Goal: Task Accomplishment & Management: Use online tool/utility

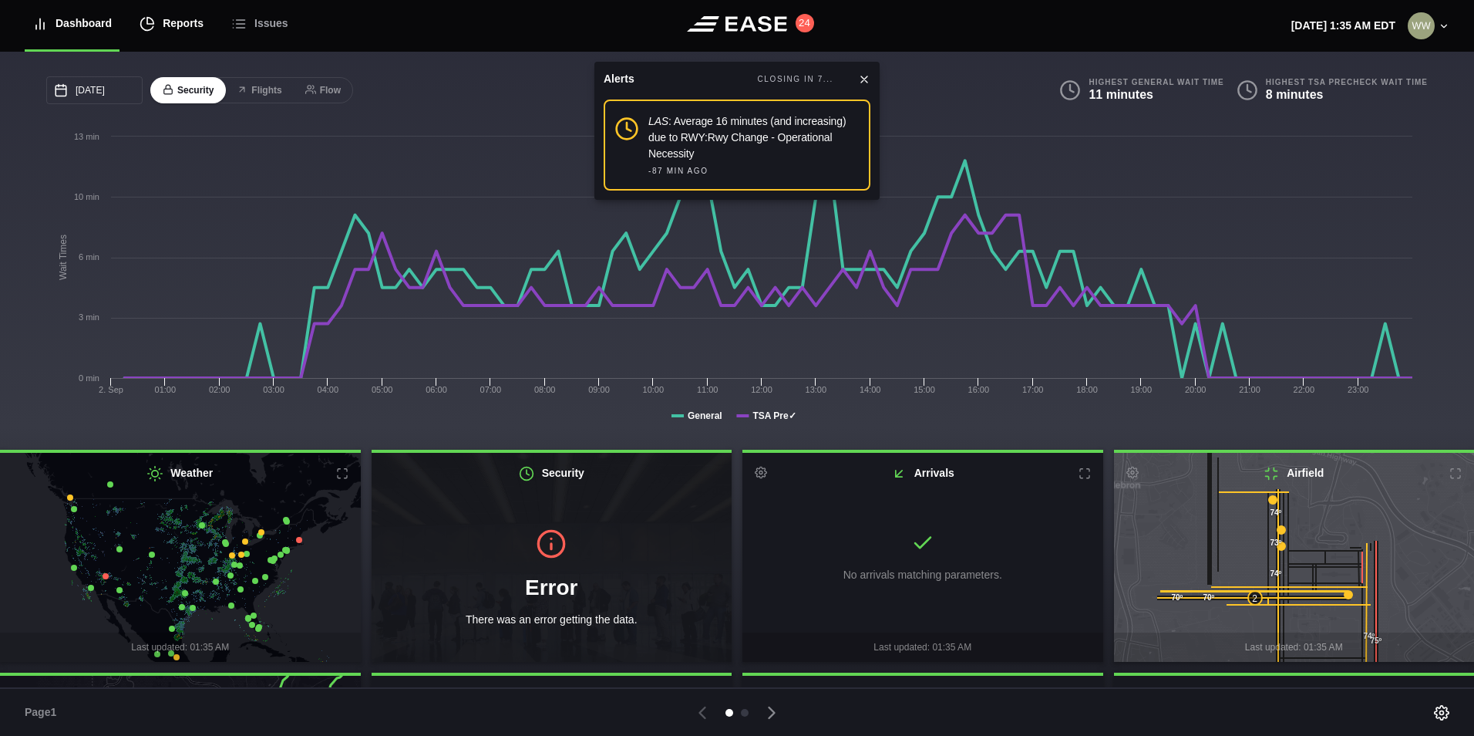
click at [167, 24] on div "Reports" at bounding box center [172, 24] width 64 height 52
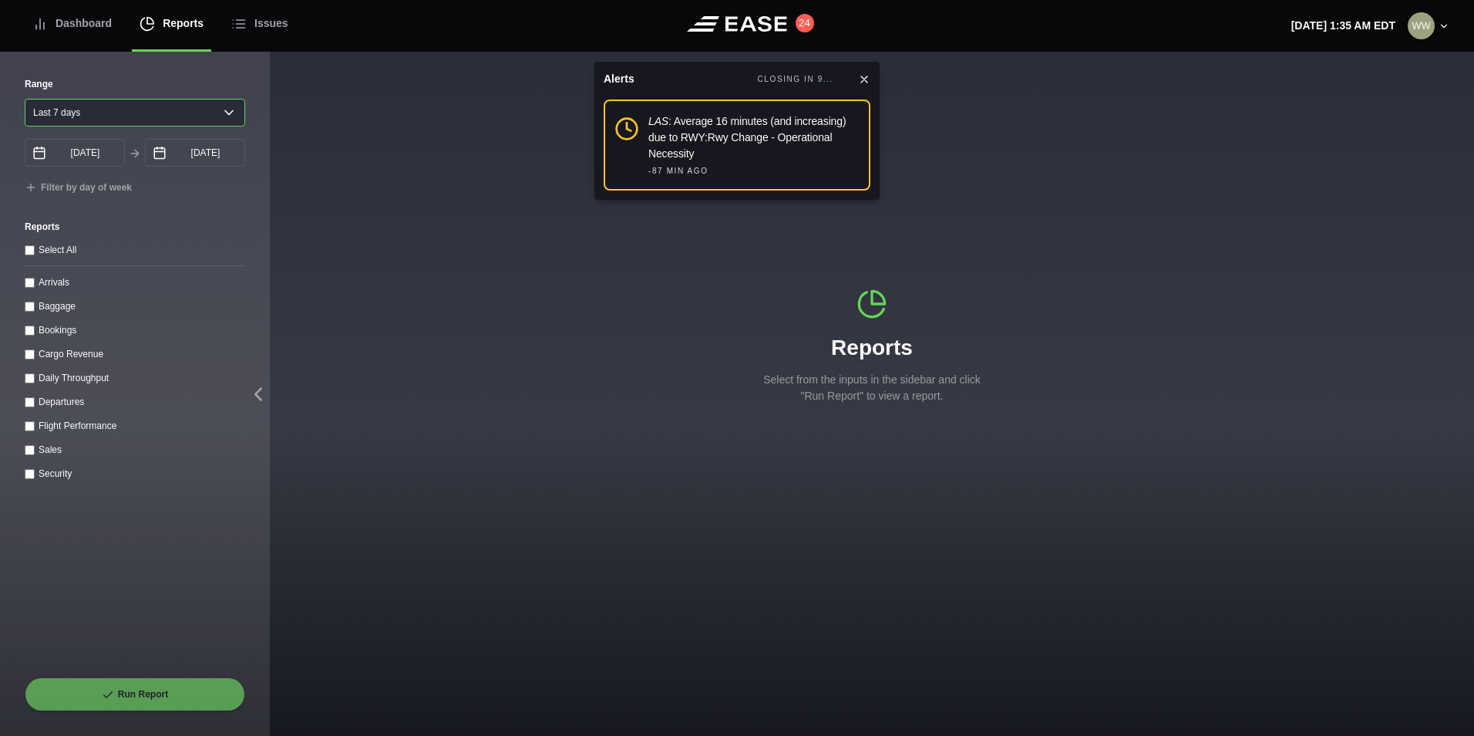
click at [115, 120] on select "Yesterday Last 7 days Last 14 days Last 30 days Last 6 weeks" at bounding box center [135, 113] width 221 height 28
select select "1"
click at [25, 99] on select "Yesterday Last 7 days Last 14 days Last 30 days Last 6 weeks" at bounding box center [135, 113] width 221 height 28
type input "09/02/2025"
click at [25, 286] on input "Arrivals" at bounding box center [30, 283] width 10 height 10
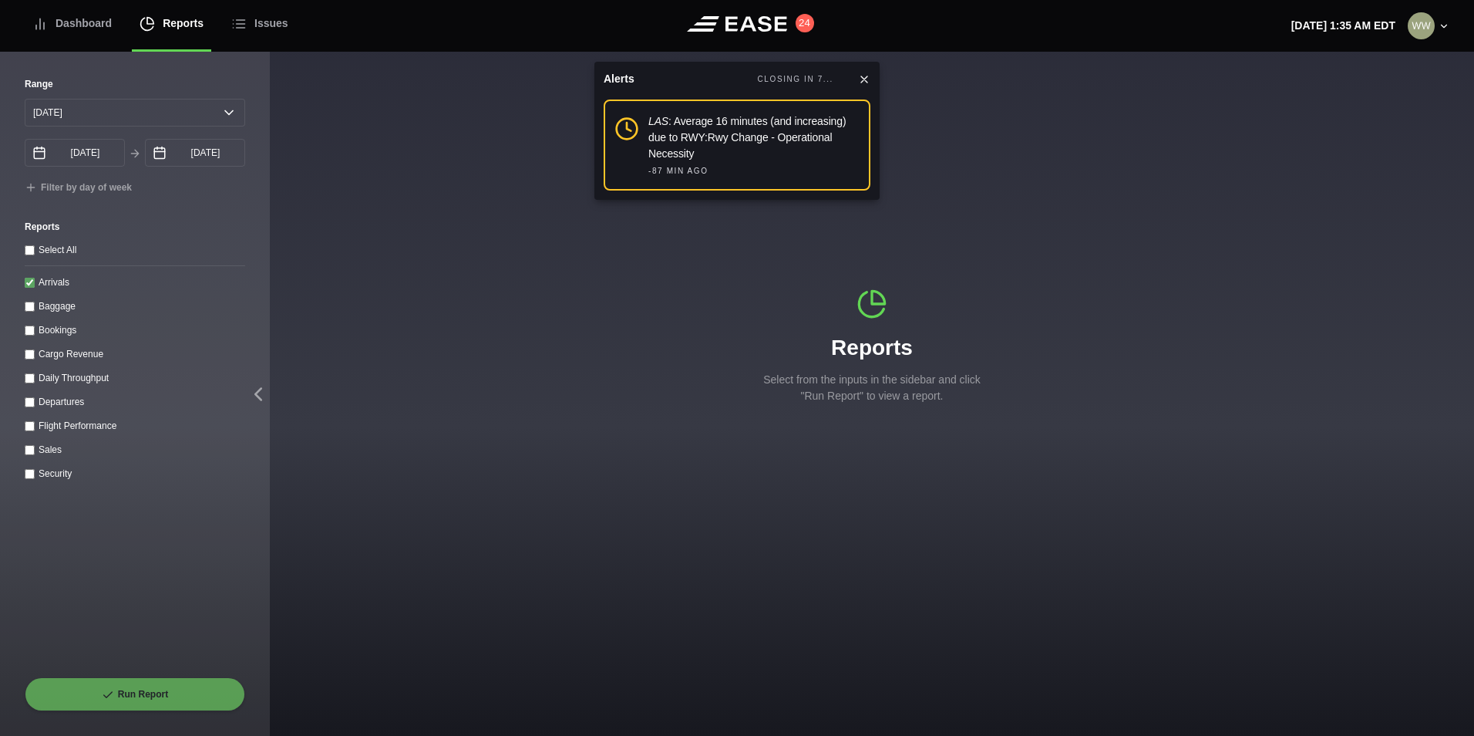
checkbox input "true"
click at [136, 680] on button "Run Report" at bounding box center [135, 694] width 221 height 34
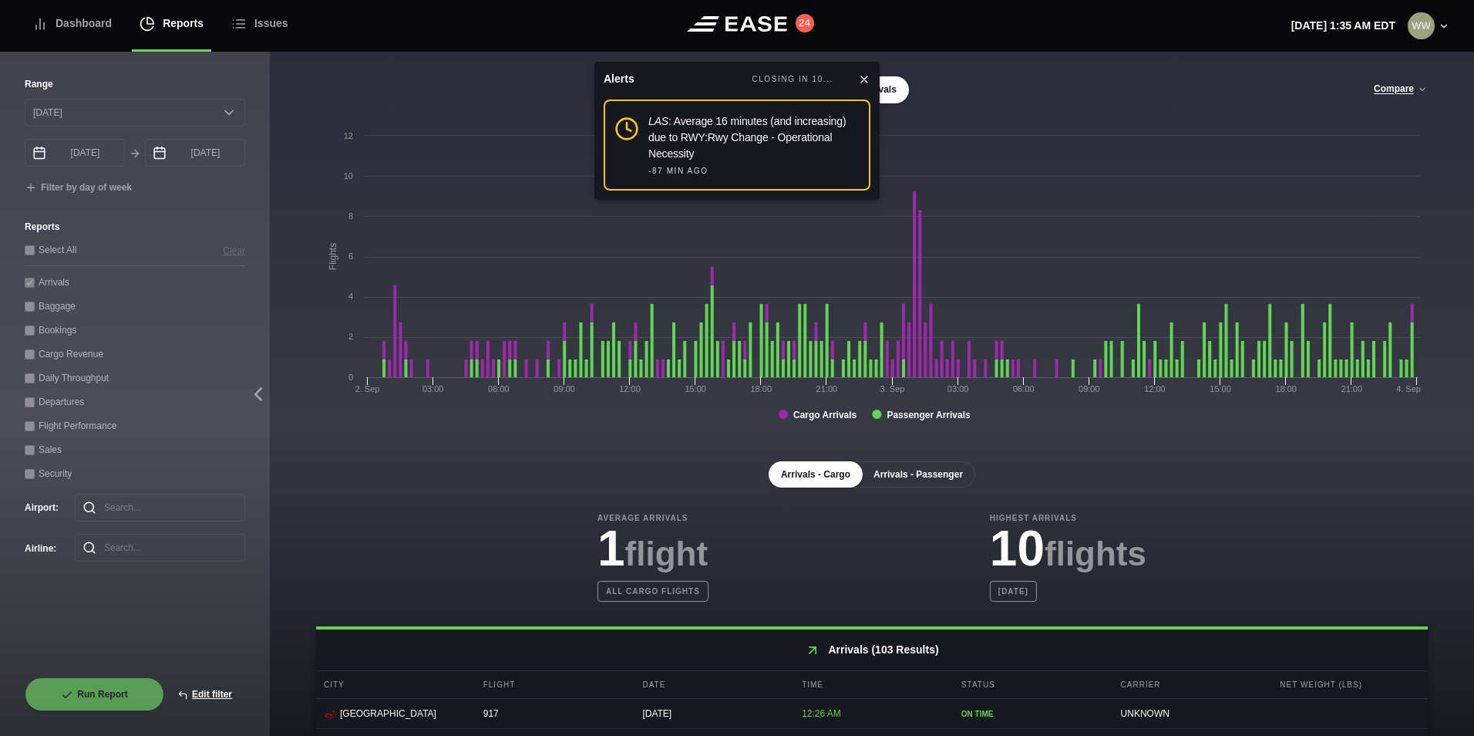
click at [925, 479] on button "Arrivals - Passenger" at bounding box center [918, 474] width 114 height 26
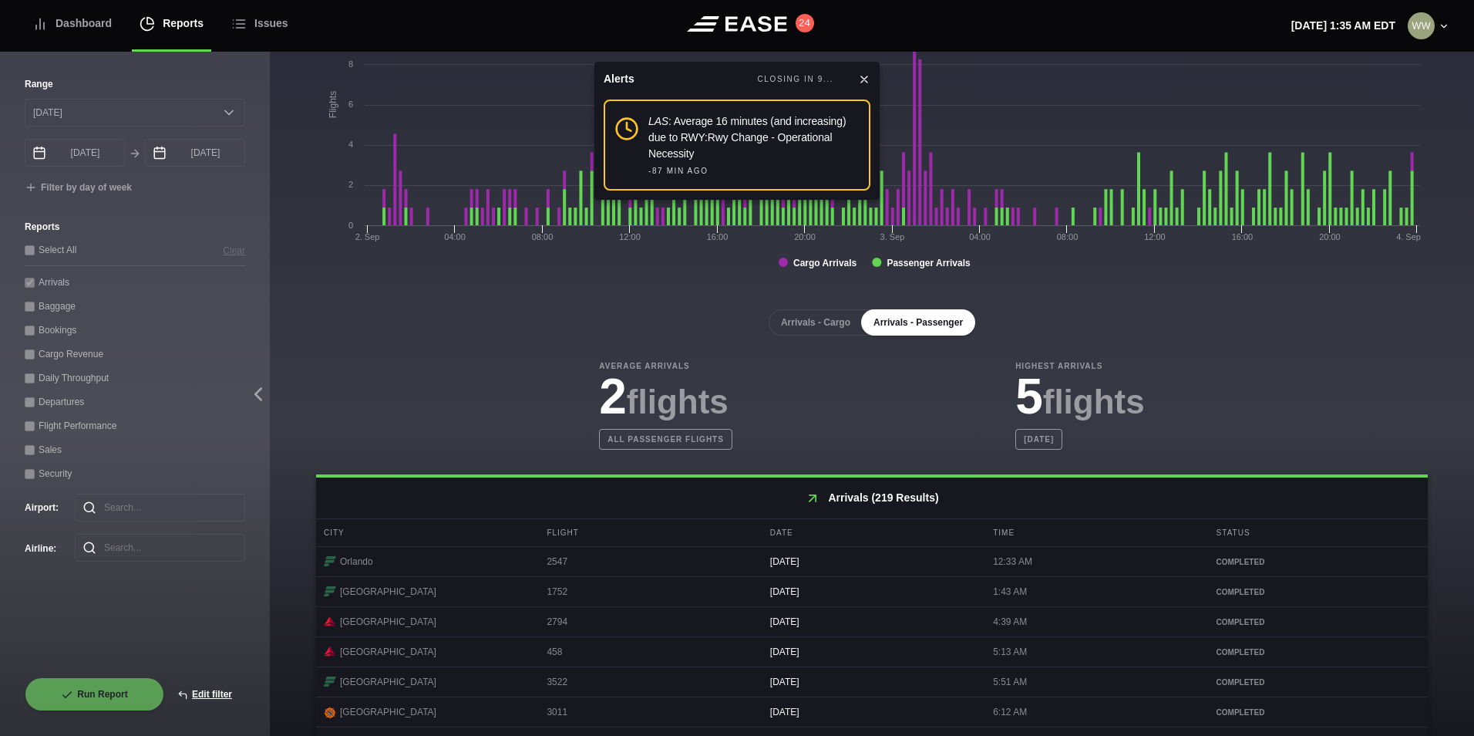
scroll to position [617, 0]
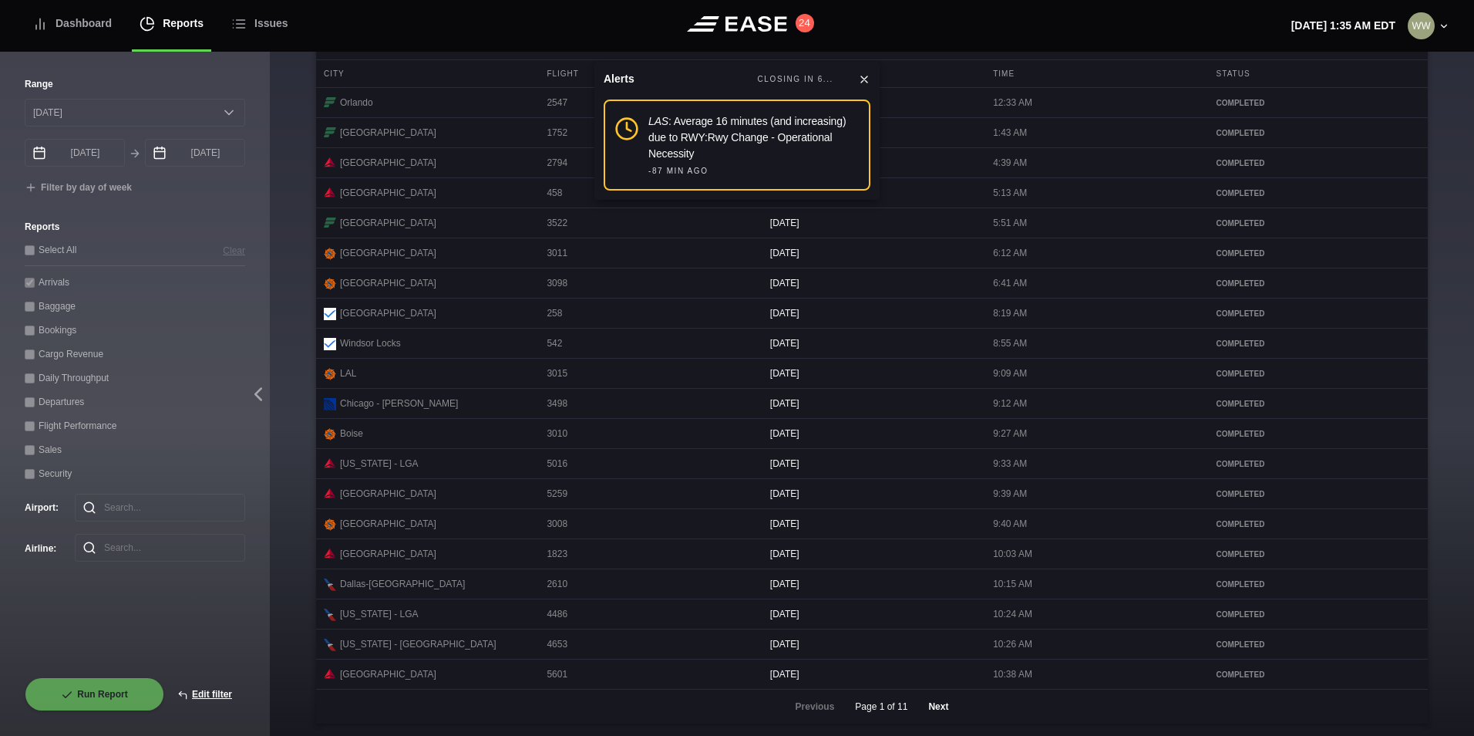
click at [926, 723] on button "Next" at bounding box center [938, 706] width 46 height 34
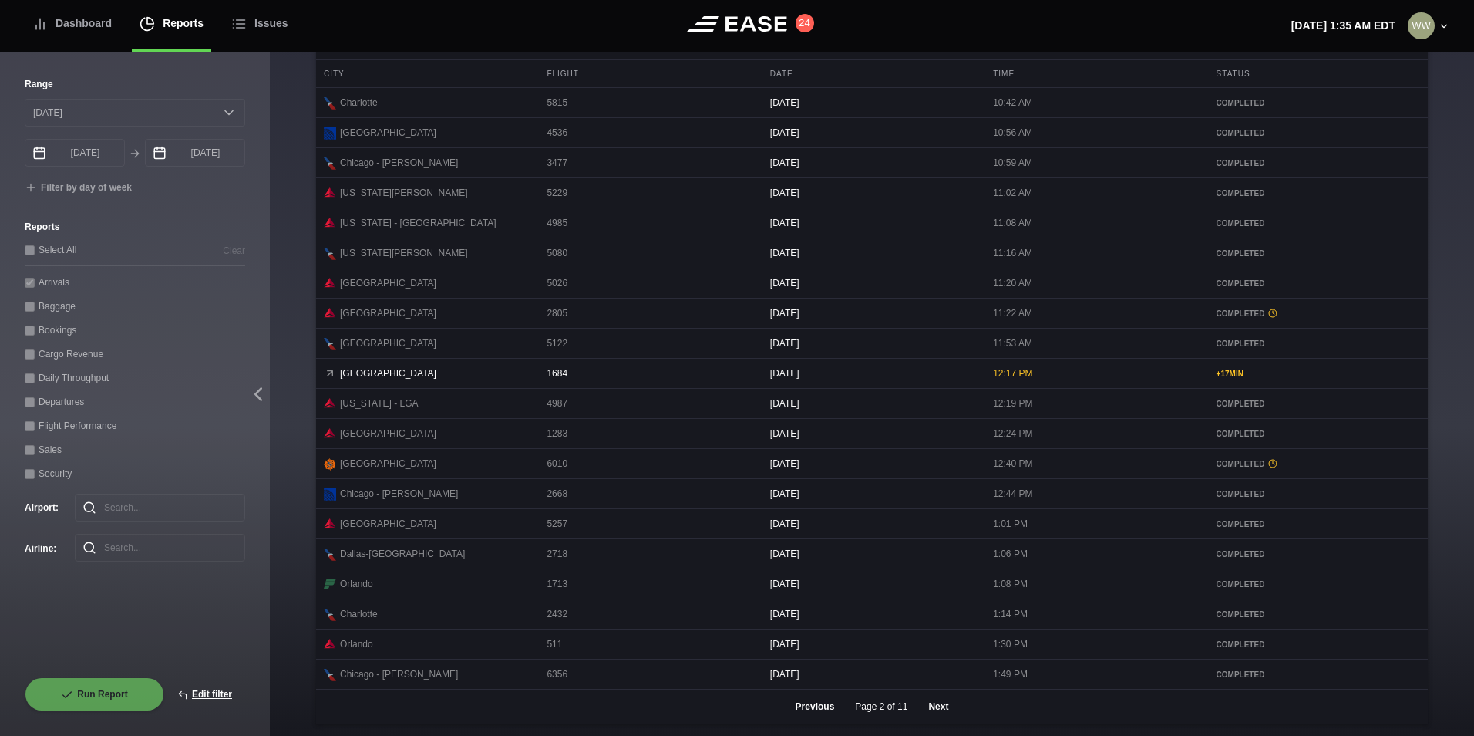
click at [944, 721] on button "Next" at bounding box center [938, 706] width 46 height 34
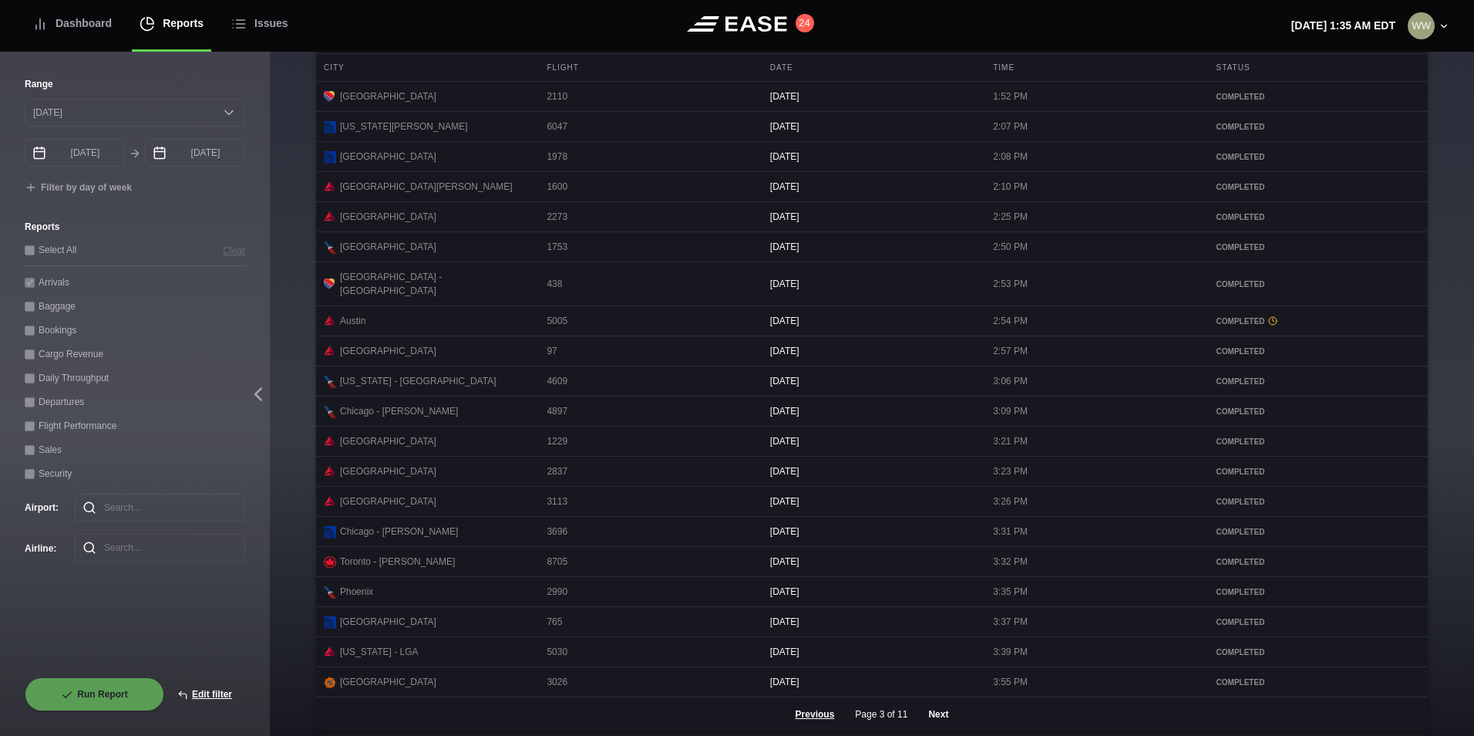
click at [944, 719] on button "Next" at bounding box center [938, 714] width 46 height 34
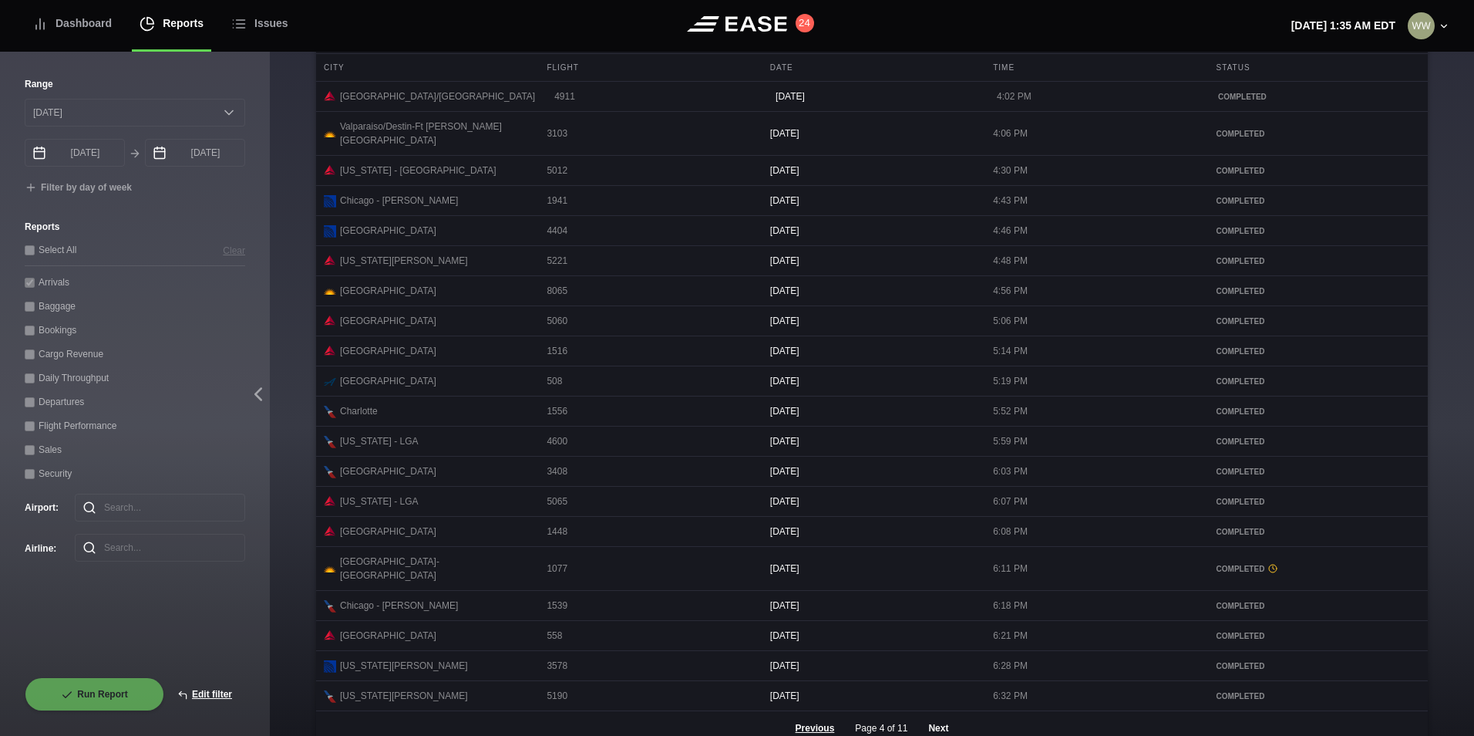
drag, startPoint x: 938, startPoint y: 725, endPoint x: 944, endPoint y: 719, distance: 8.8
click at [938, 725] on button "Next" at bounding box center [938, 728] width 46 height 34
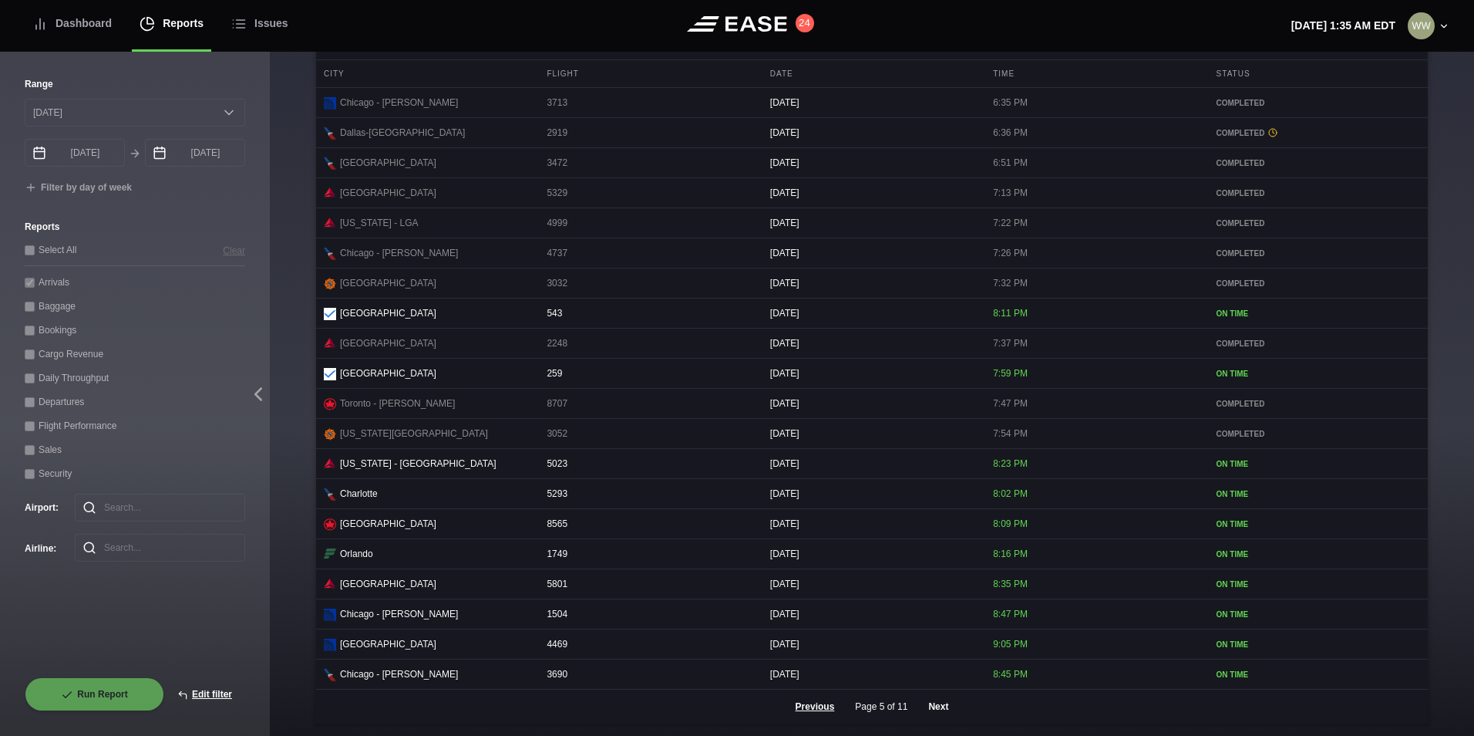
click at [927, 721] on button "Next" at bounding box center [938, 706] width 46 height 34
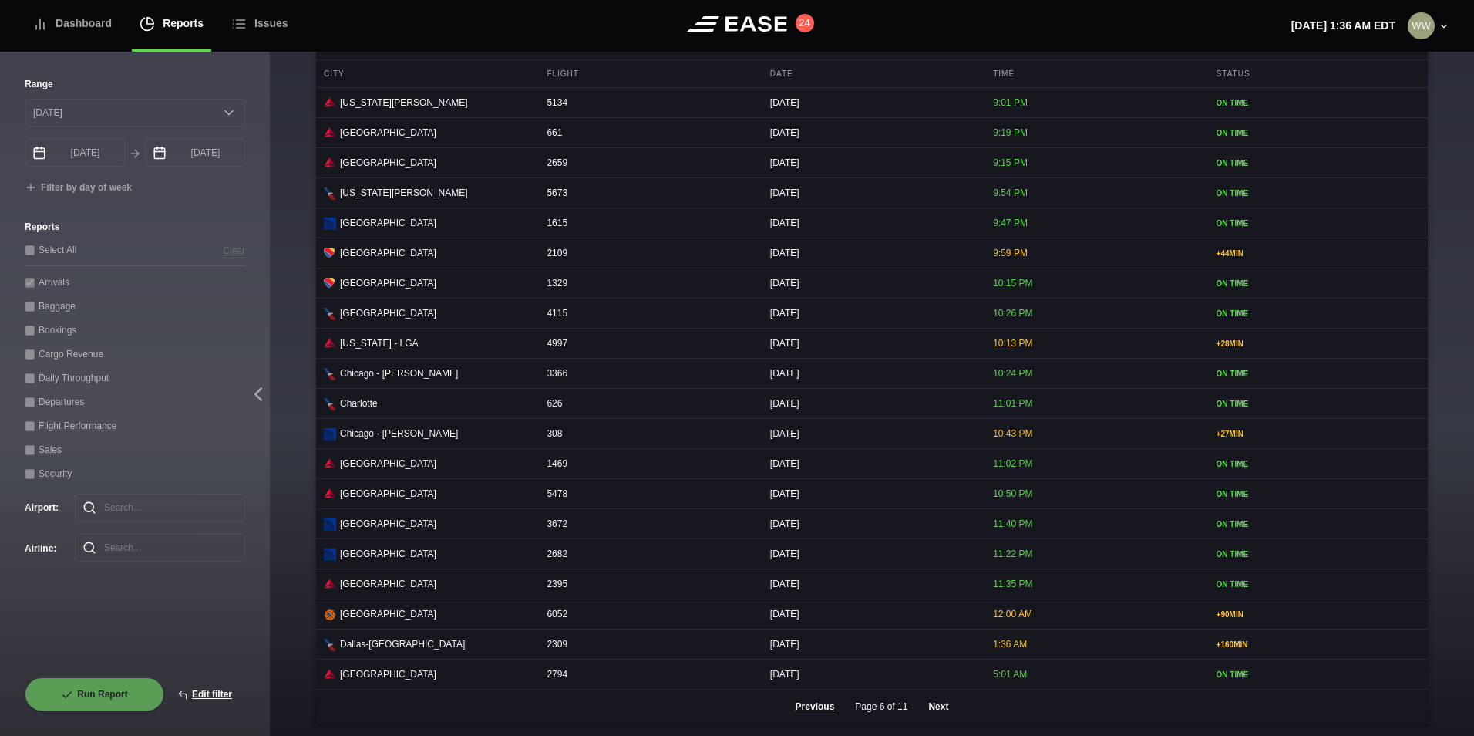
click at [934, 721] on button "Next" at bounding box center [938, 706] width 46 height 34
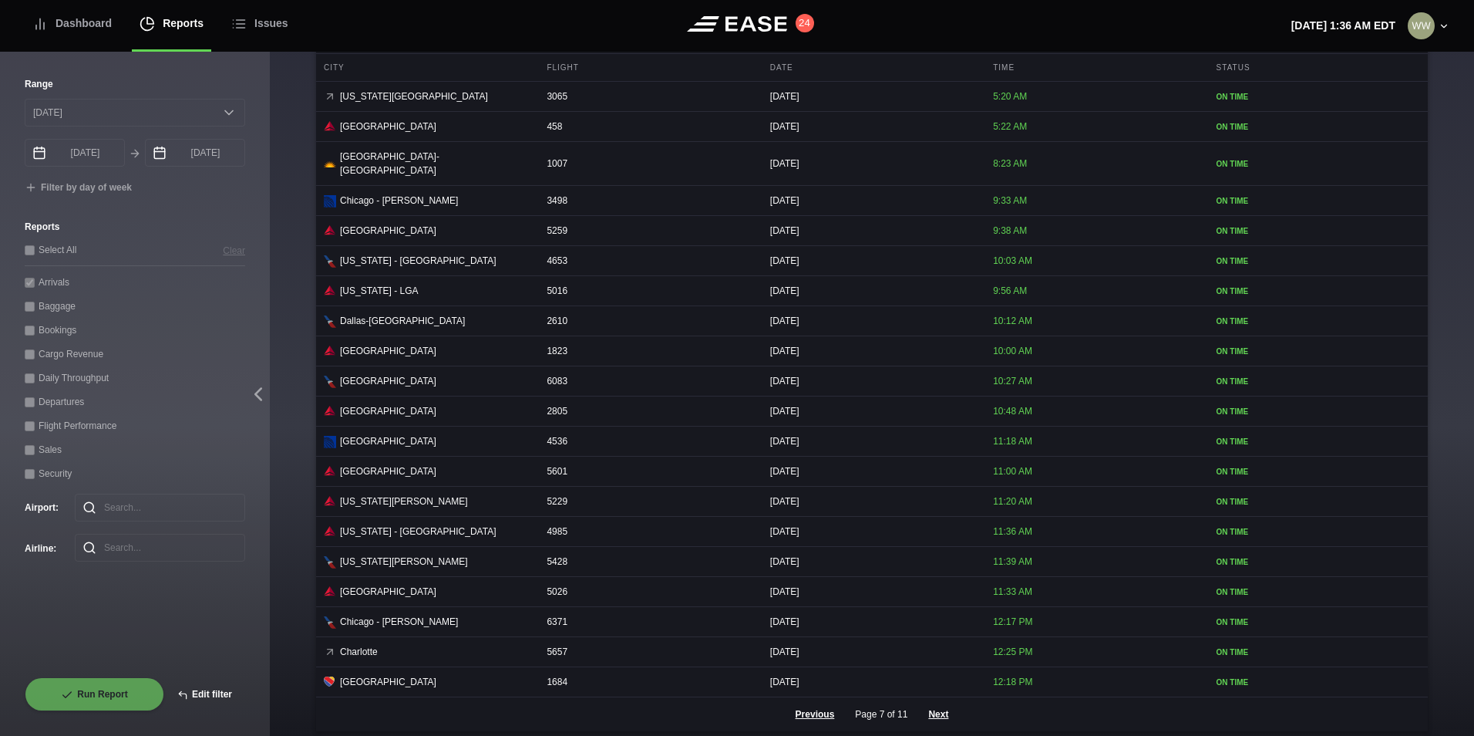
click at [224, 699] on button "Edit filter" at bounding box center [204, 694] width 81 height 34
select select "0"
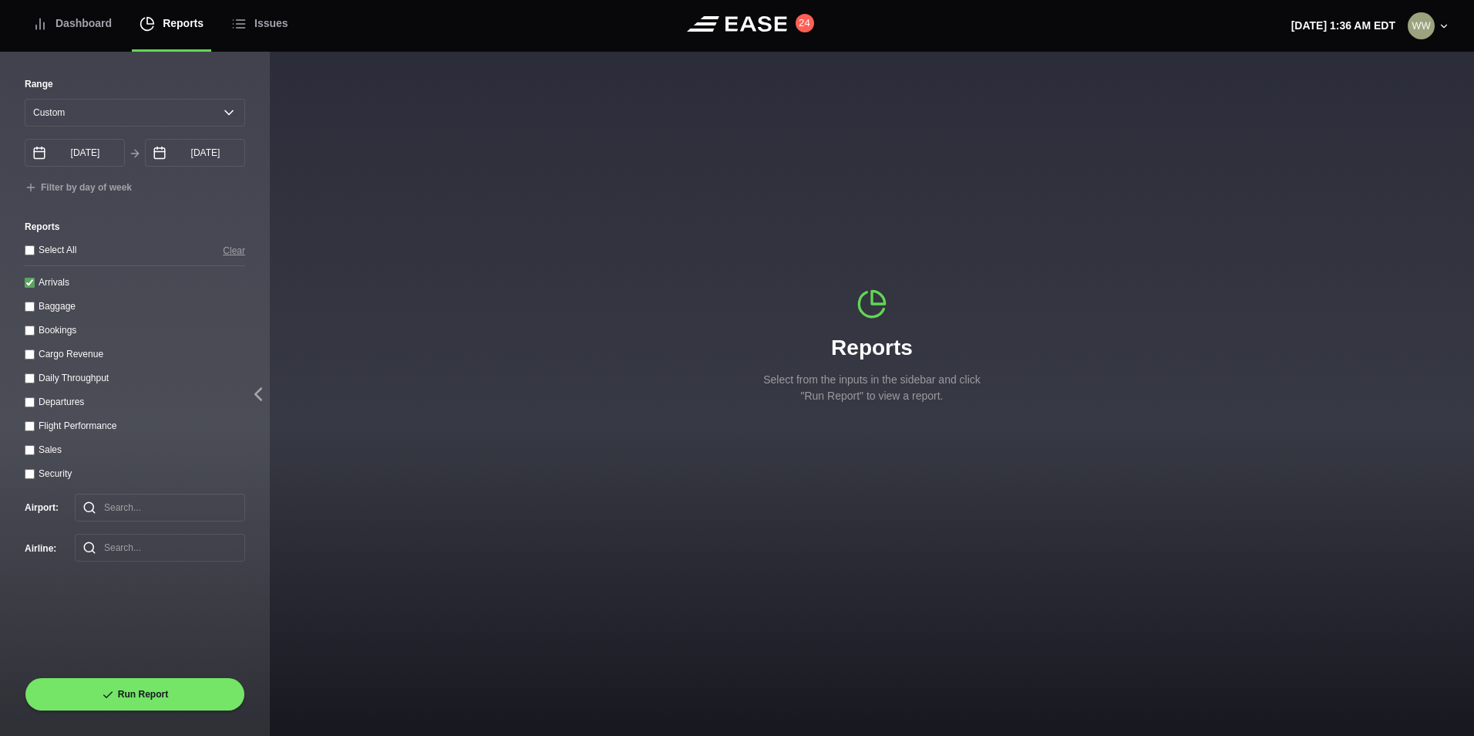
click at [32, 286] on input "Arrivals" at bounding box center [30, 283] width 10 height 10
checkbox input "false"
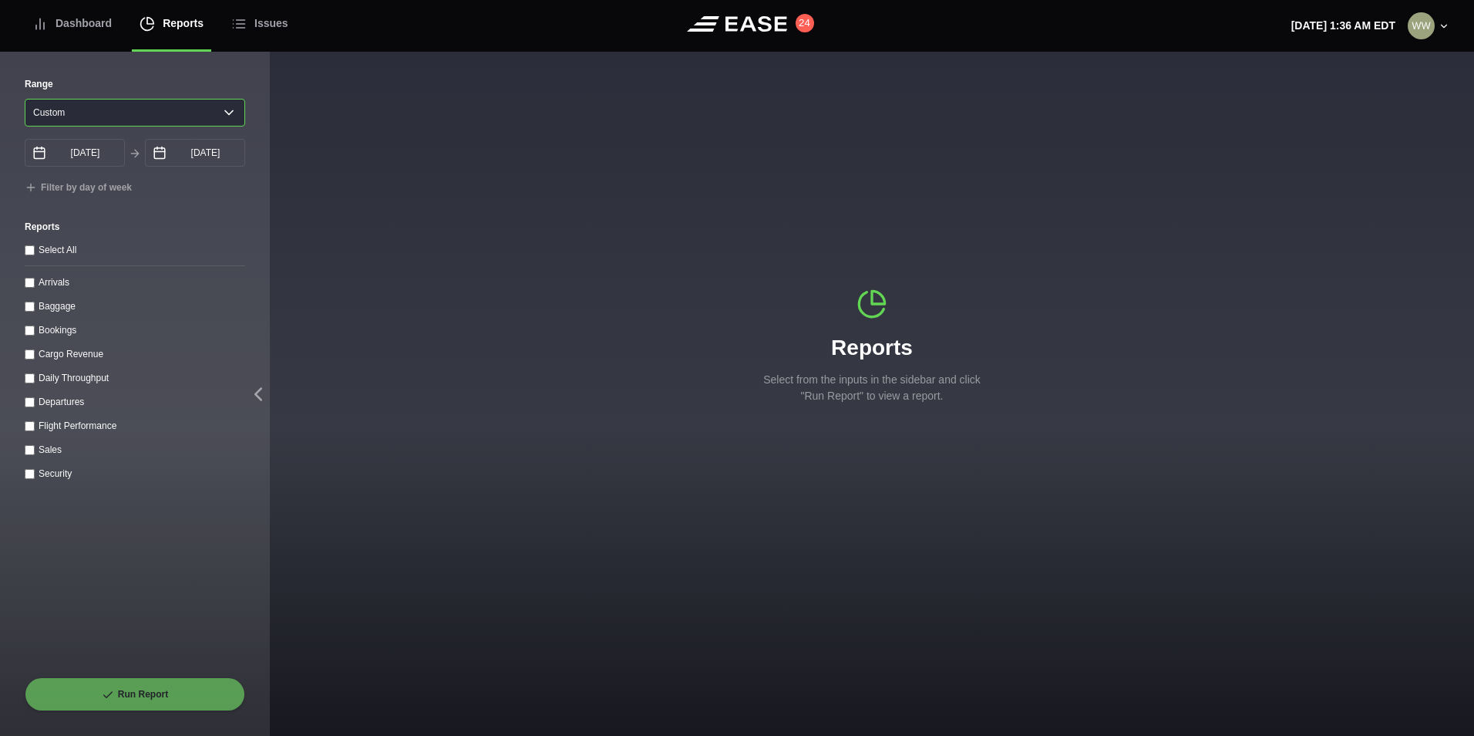
click at [94, 117] on select "Yesterday Last 7 days Last 14 days Last 30 days Last 6 weeks Custom" at bounding box center [135, 113] width 221 height 28
select select "1"
click at [25, 99] on select "Yesterday Last 7 days Last 14 days Last 30 days Last 6 weeks Custom" at bounding box center [135, 113] width 221 height 28
click at [32, 409] on div "Departures" at bounding box center [135, 401] width 221 height 16
click at [30, 406] on input "Departures" at bounding box center [30, 402] width 10 height 10
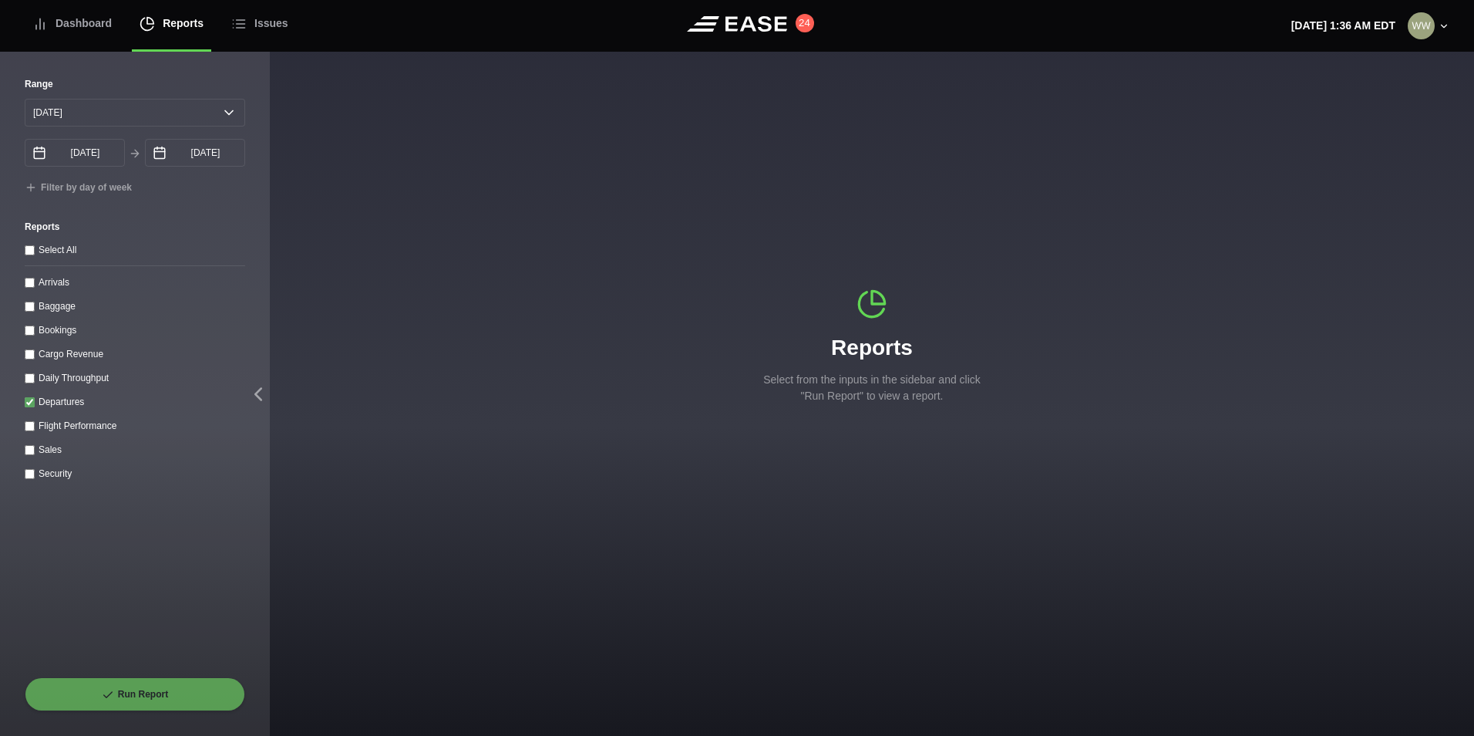
checkbox input "true"
click at [132, 690] on button "Run Report" at bounding box center [135, 694] width 221 height 34
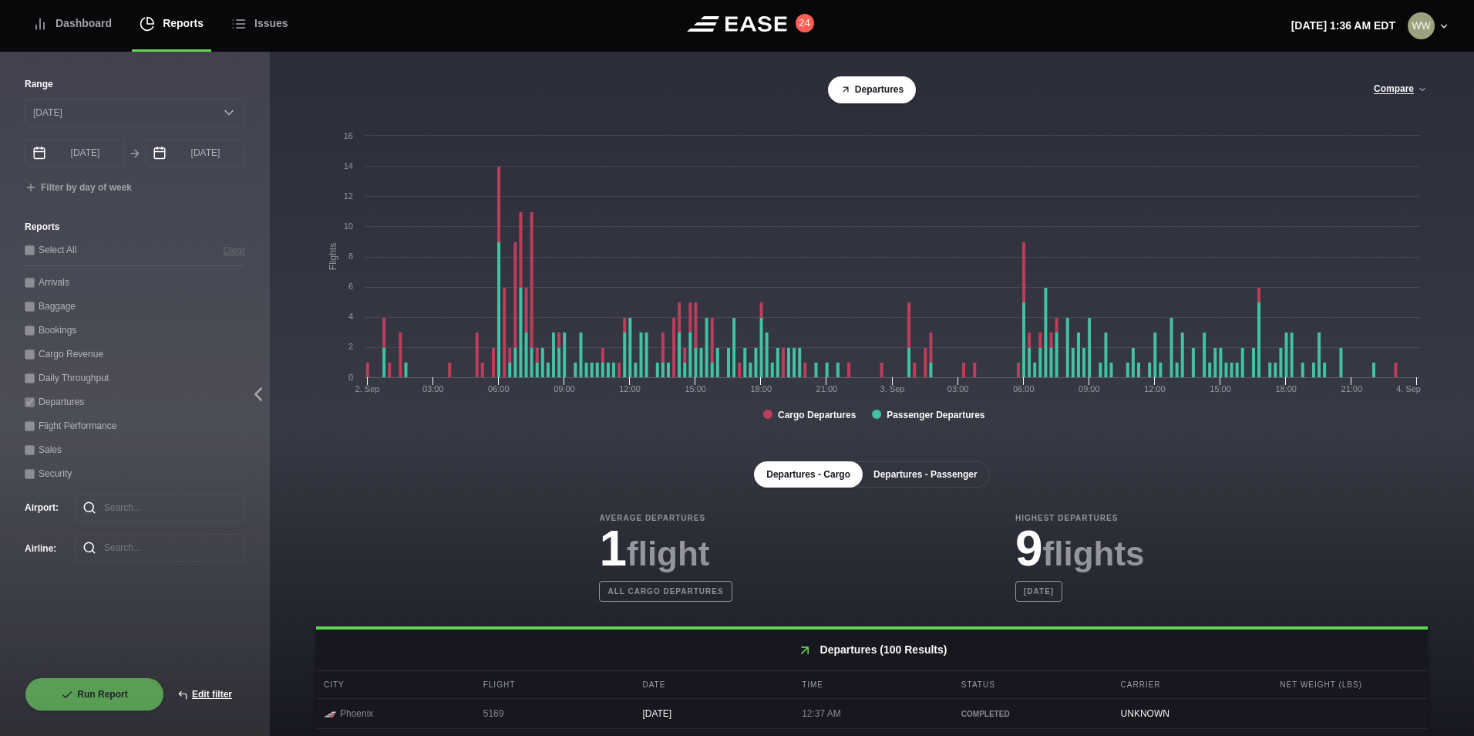
click at [936, 463] on button "Departures - Passenger" at bounding box center [925, 474] width 129 height 26
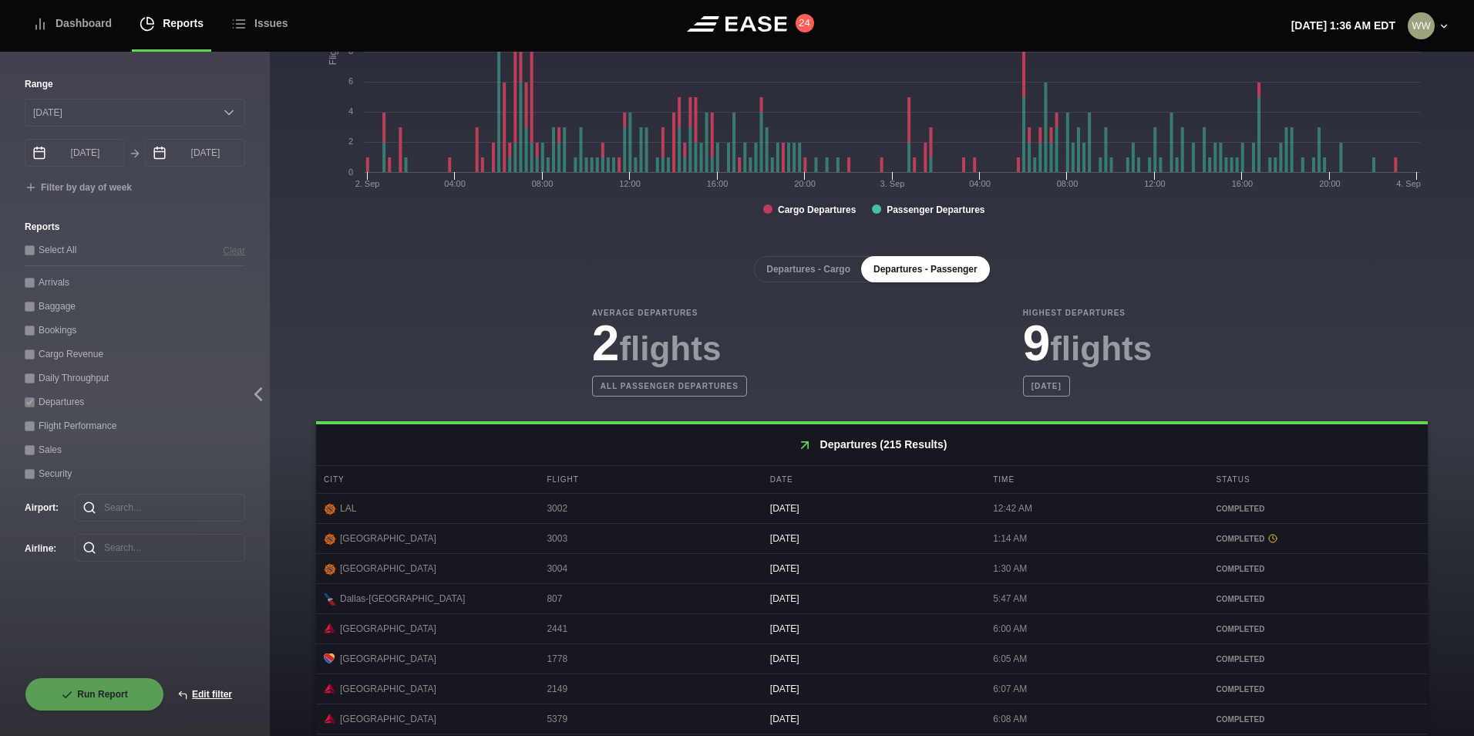
scroll to position [617, 0]
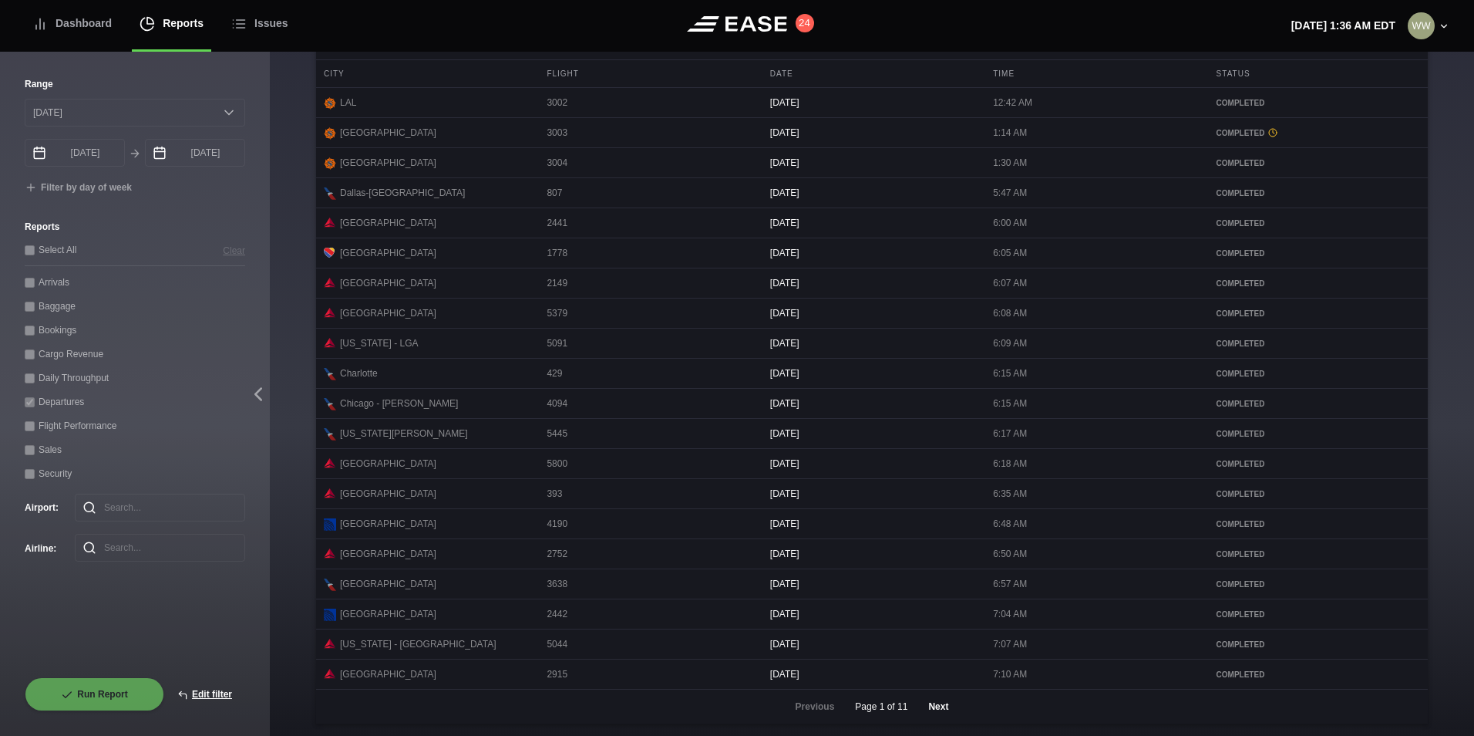
click at [932, 723] on button "Next" at bounding box center [938, 706] width 46 height 34
click at [928, 723] on button "Next" at bounding box center [938, 706] width 46 height 34
click at [927, 723] on button "Next" at bounding box center [938, 706] width 46 height 34
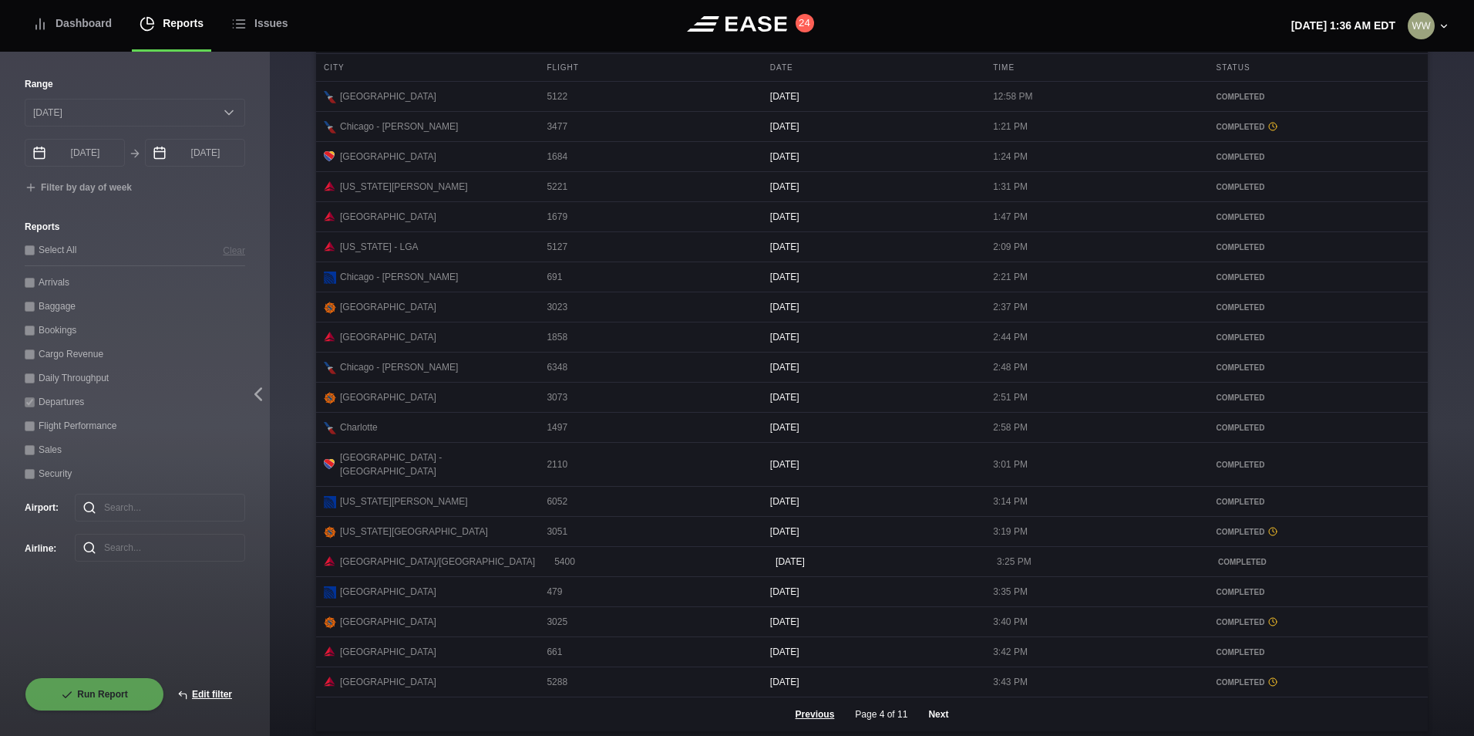
click at [946, 722] on button "Next" at bounding box center [938, 714] width 46 height 34
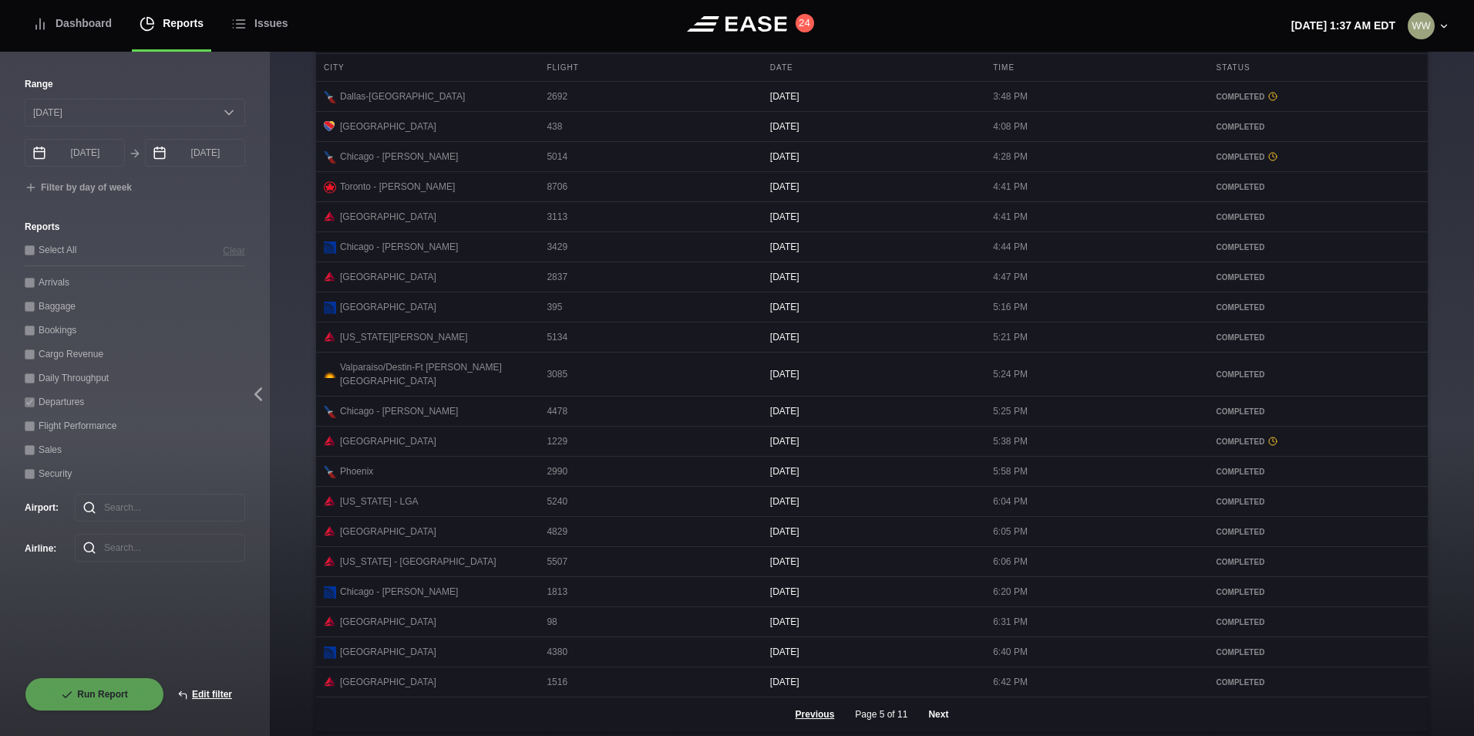
click at [931, 715] on button "Next" at bounding box center [938, 714] width 46 height 34
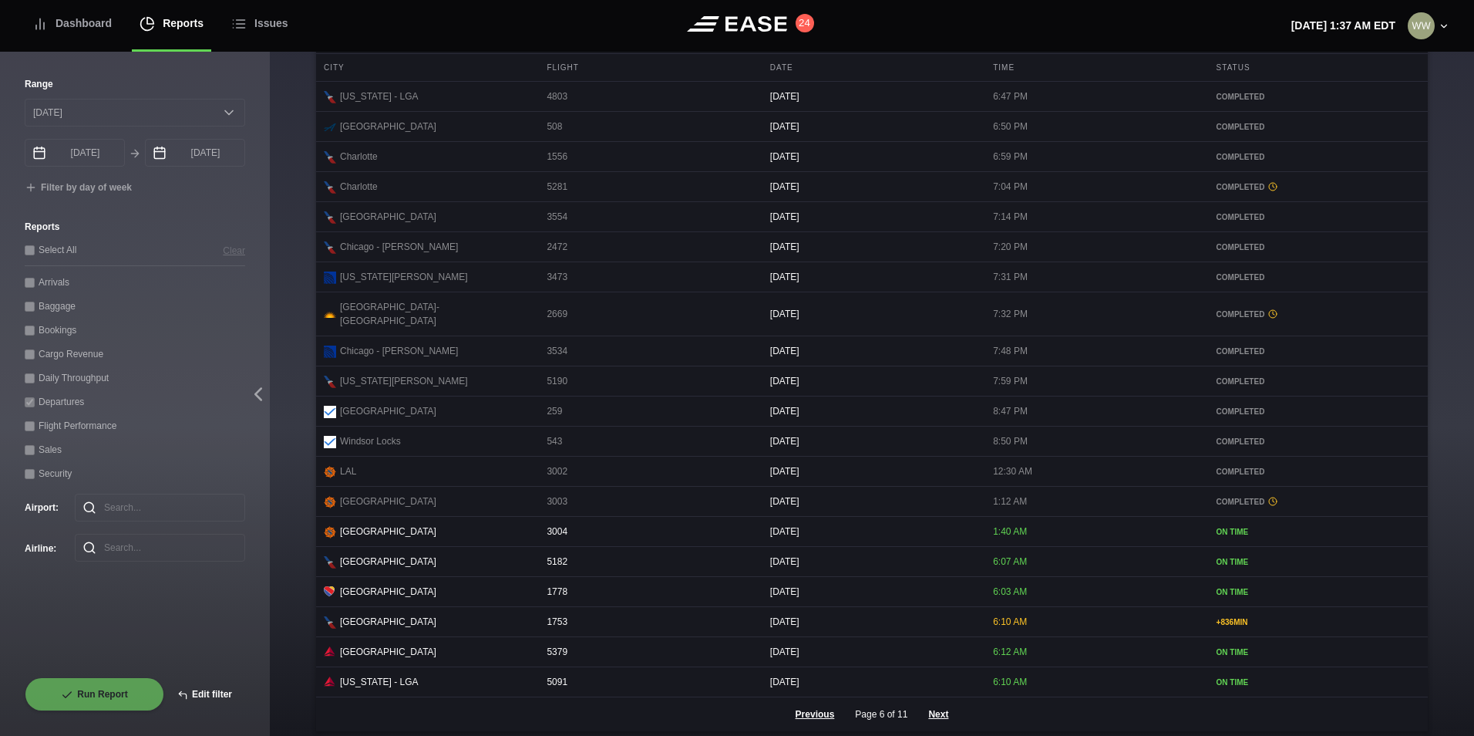
click at [204, 684] on button "Edit filter" at bounding box center [204, 694] width 81 height 34
select select "0"
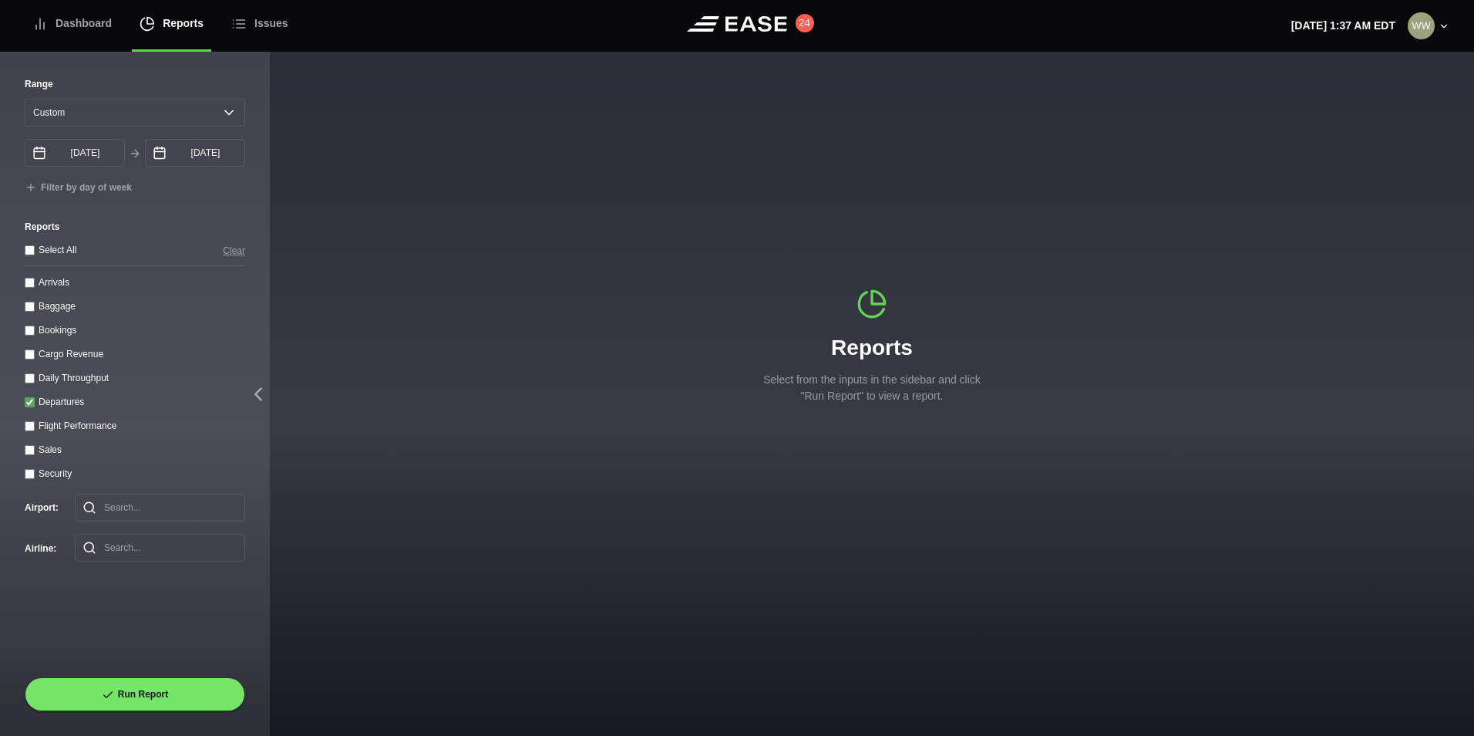
click at [31, 406] on input "Departures" at bounding box center [30, 402] width 10 height 10
checkbox input "false"
click at [29, 380] on throughput "Daily Throughput" at bounding box center [30, 378] width 10 height 10
checkbox throughput "true"
click at [126, 106] on select "Yesterday Last 7 days Last 14 days Last 30 days Last 6 weeks Custom" at bounding box center [135, 113] width 221 height 28
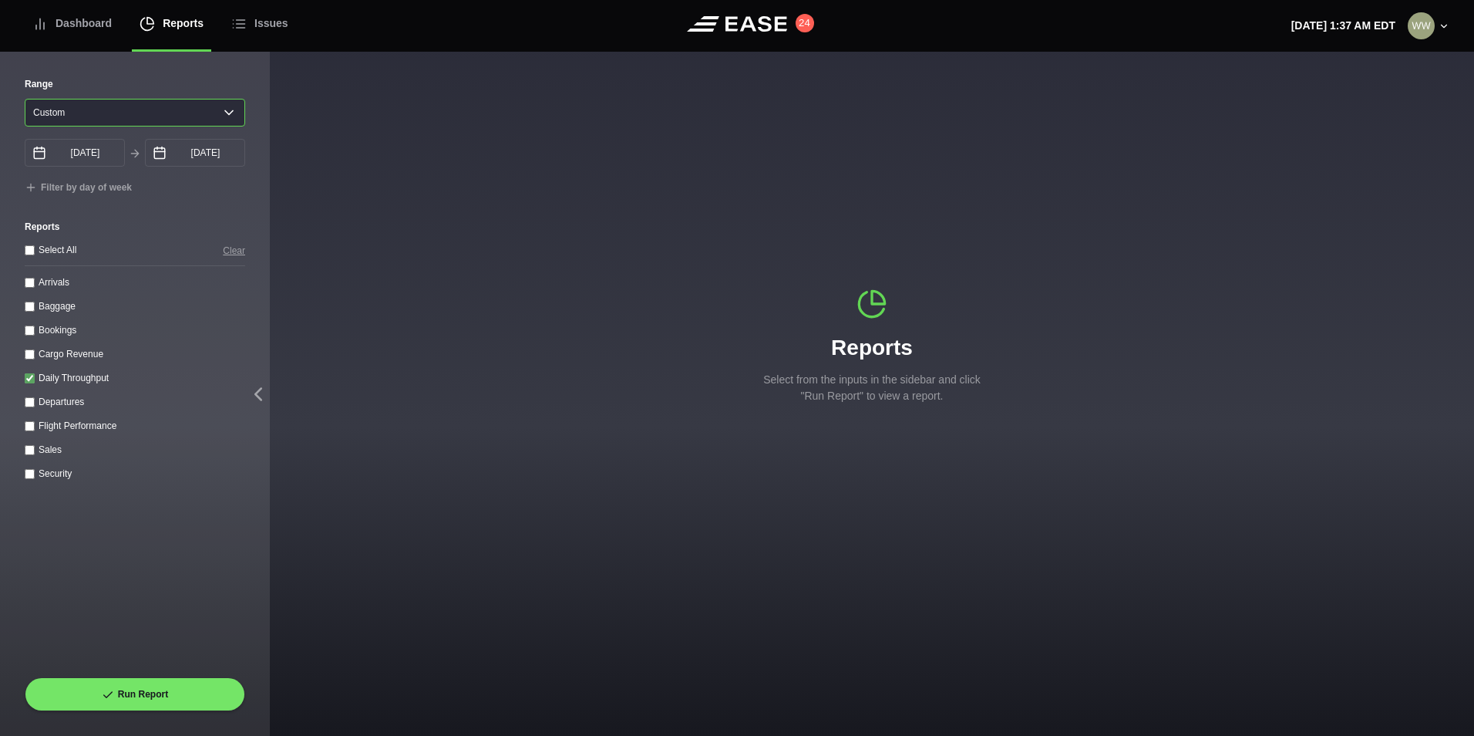
select select "30"
click at [25, 99] on select "Yesterday Last 7 days Last 14 days Last 30 days Last 6 weeks Custom" at bounding box center [135, 113] width 221 height 28
type input "08/04/2025"
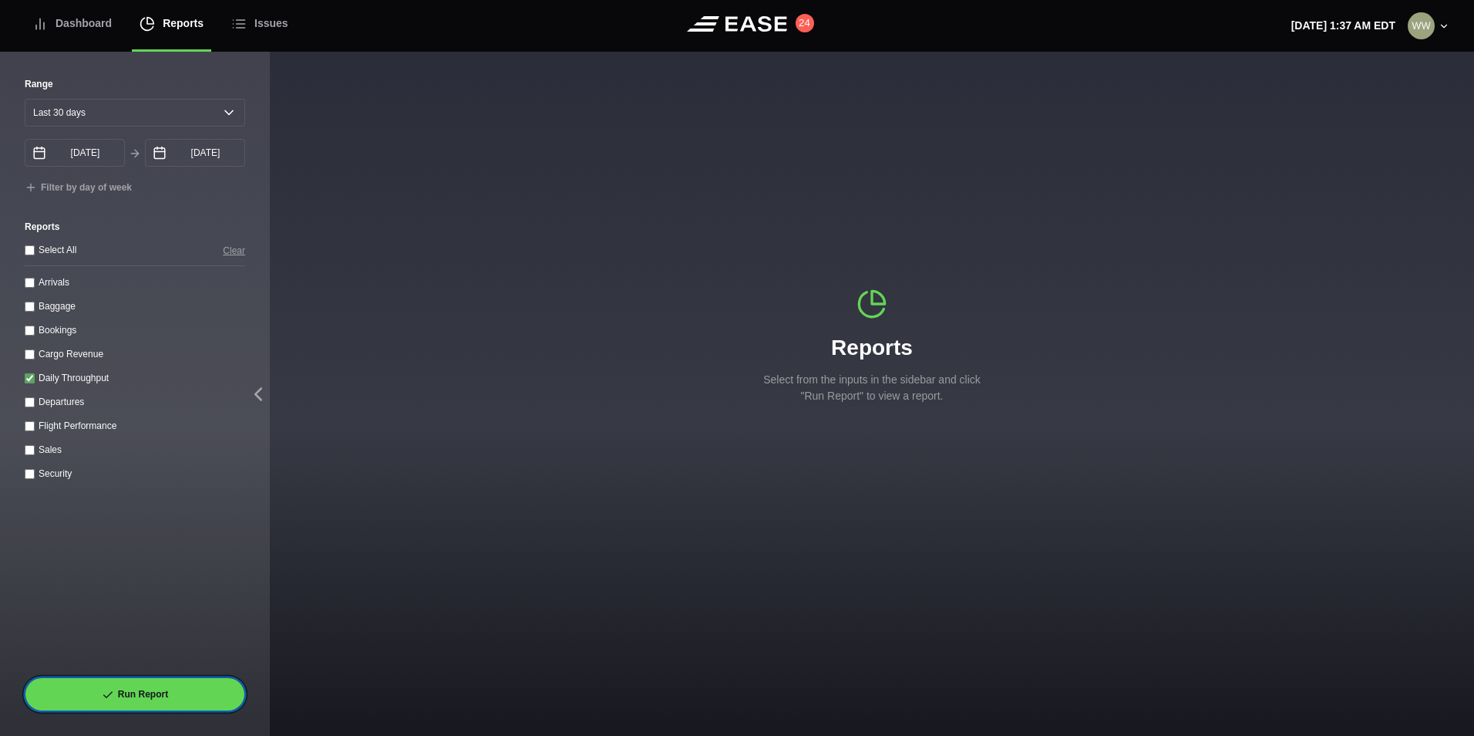
click at [182, 685] on button "Run Report" at bounding box center [135, 694] width 221 height 34
select select "30"
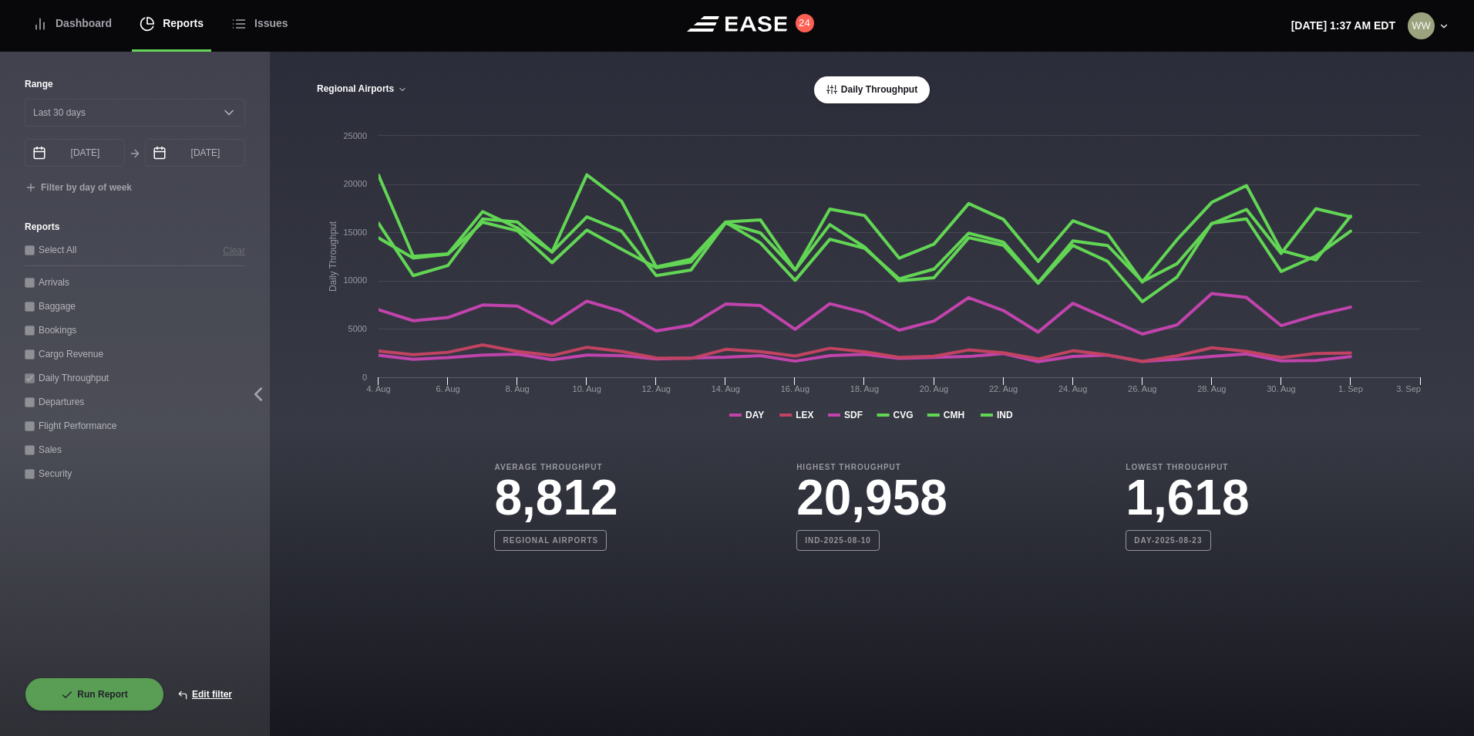
click at [384, 89] on button "Regional Airports" at bounding box center [362, 89] width 92 height 11
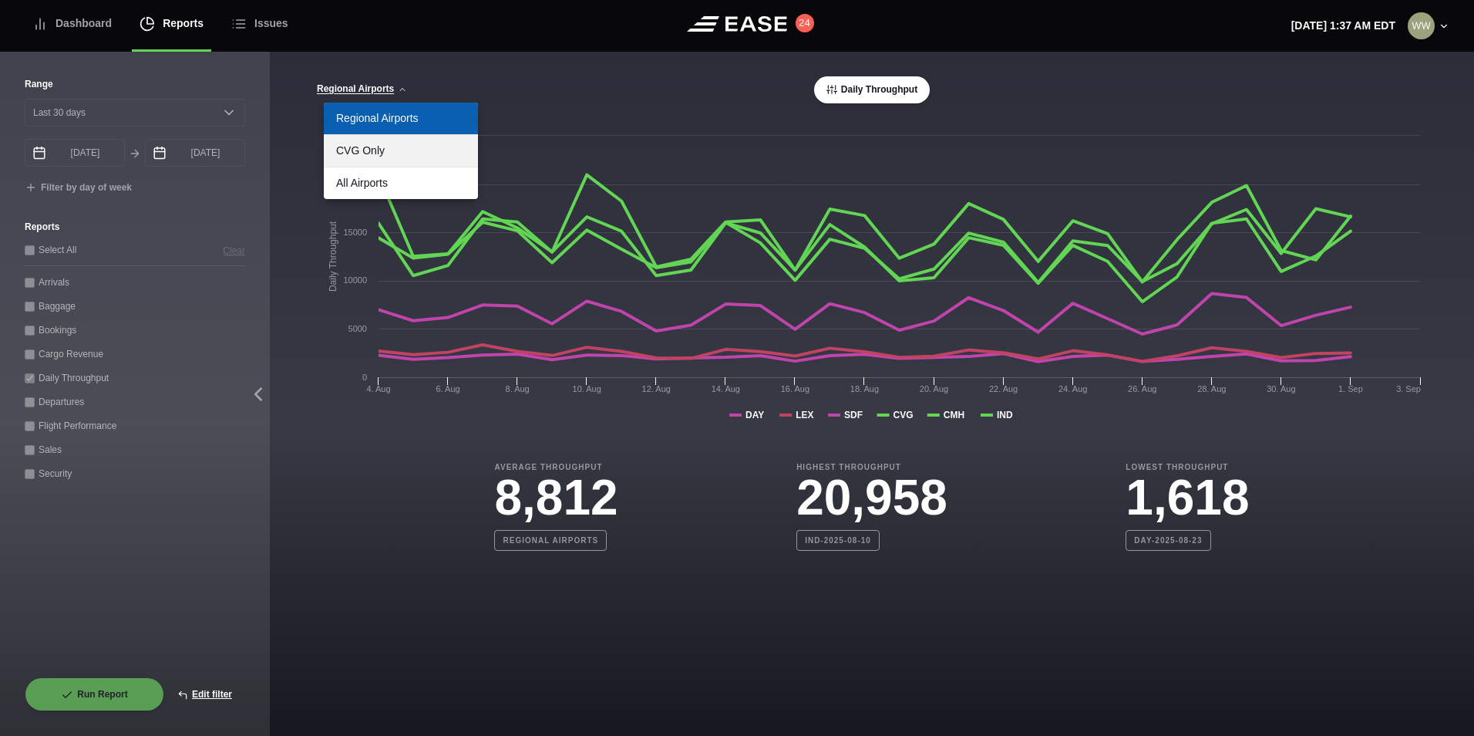
click at [399, 146] on link "CVG Only" at bounding box center [401, 151] width 154 height 32
